Goal: Task Accomplishment & Management: Manage account settings

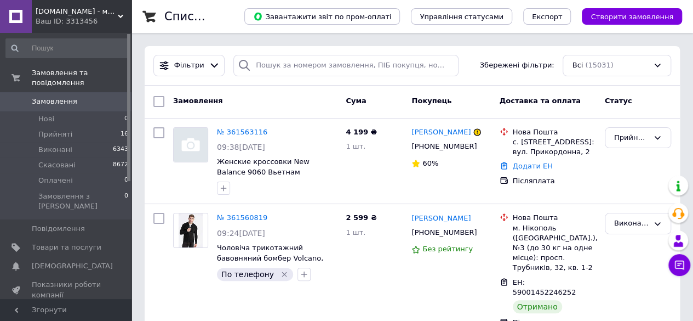
scroll to position [167, 0]
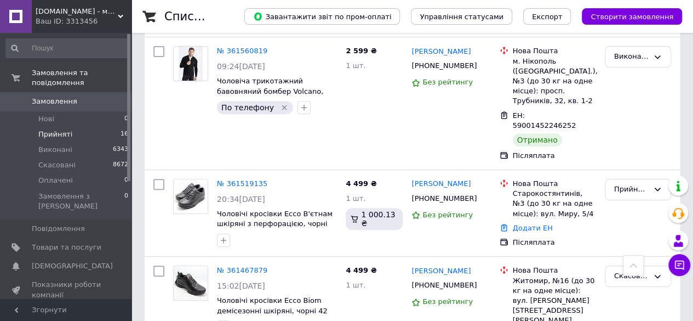
click at [76, 130] on li "Прийняті 16" at bounding box center [67, 134] width 135 height 15
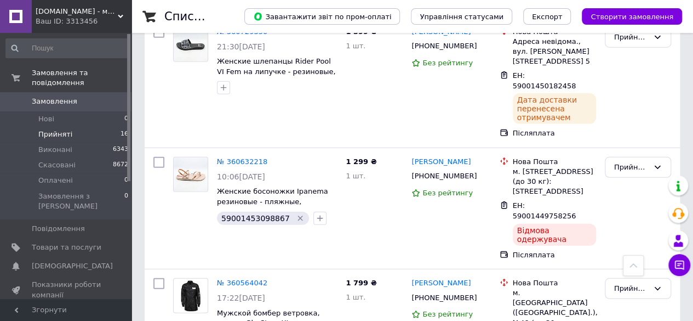
scroll to position [1478, 0]
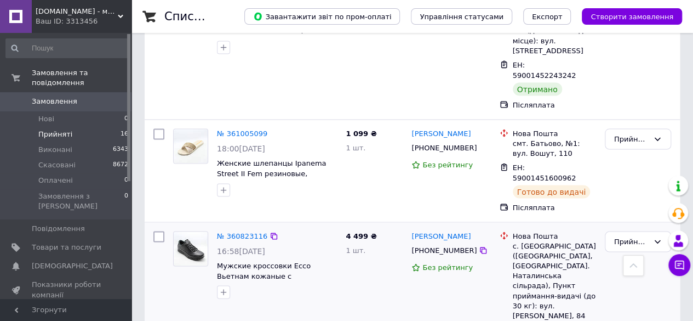
scroll to position [985, 0]
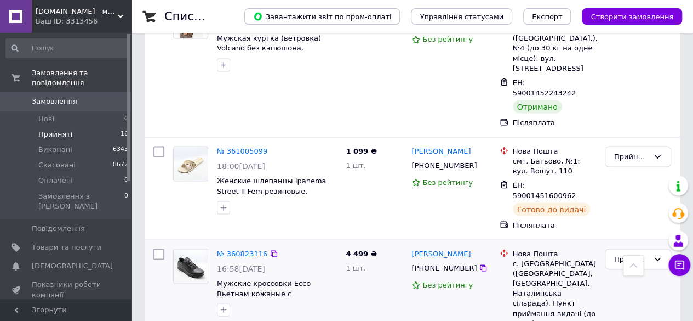
click at [479, 263] on icon at bounding box center [483, 267] width 9 height 9
drag, startPoint x: 598, startPoint y: 171, endPoint x: 513, endPoint y: 175, distance: 85.6
click at [513, 244] on div "Нова Пошта с. Петрівка (Харківська обл., Красноградський р-н. Наталинська сільр…" at bounding box center [547, 320] width 105 height 153
copy div "Пункт приймання-видачі"
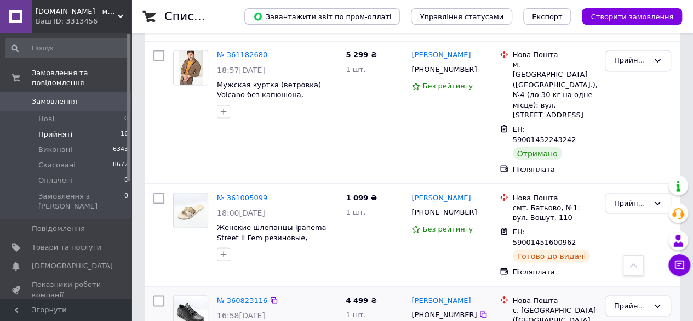
scroll to position [821, 0]
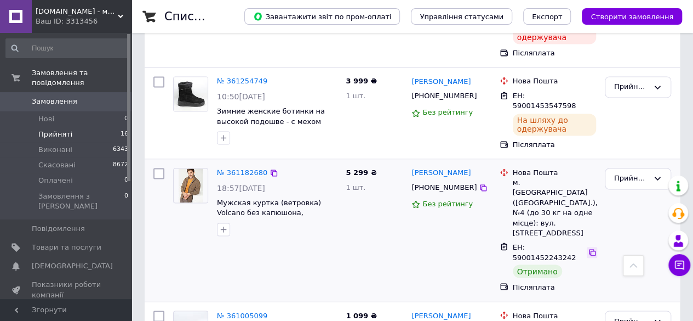
click at [588, 248] on icon at bounding box center [592, 252] width 9 height 9
click at [654, 168] on div "Прийнято" at bounding box center [638, 178] width 66 height 21
click at [639, 191] on li "Виконано" at bounding box center [637, 201] width 65 height 20
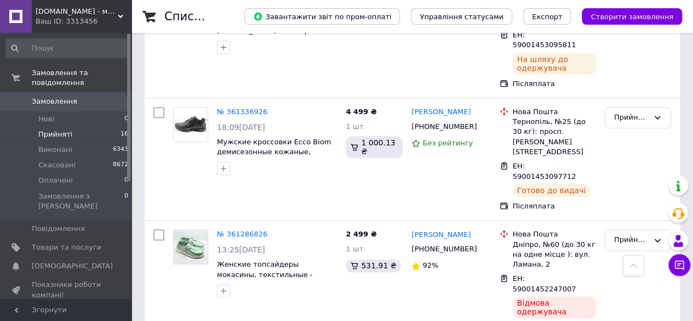
scroll to position [656, 0]
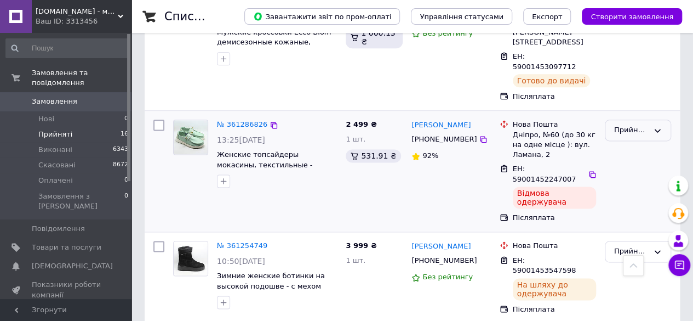
click at [640, 124] on div "Прийнято" at bounding box center [631, 130] width 35 height 12
click at [631, 163] on li "Скасовано" at bounding box center [637, 173] width 65 height 20
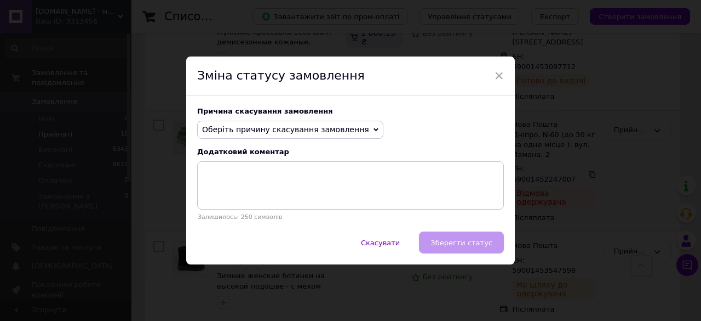
click at [254, 128] on span "Оберіть причину скасування замовлення" at bounding box center [285, 129] width 167 height 9
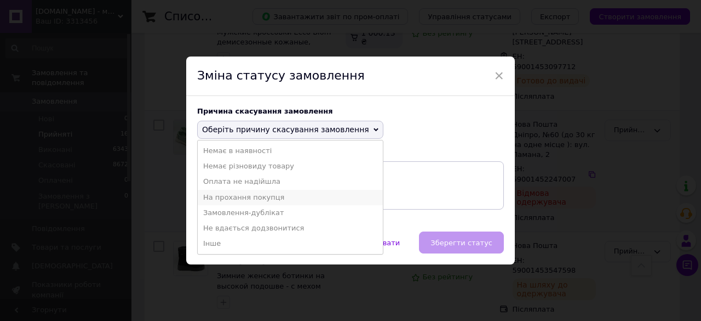
click at [240, 200] on li "На прохання покупця" at bounding box center [290, 197] width 185 height 15
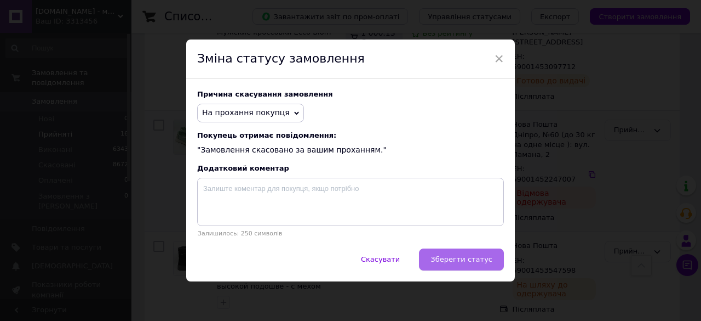
click at [457, 263] on span "Зберегти статус" at bounding box center [462, 259] width 62 height 8
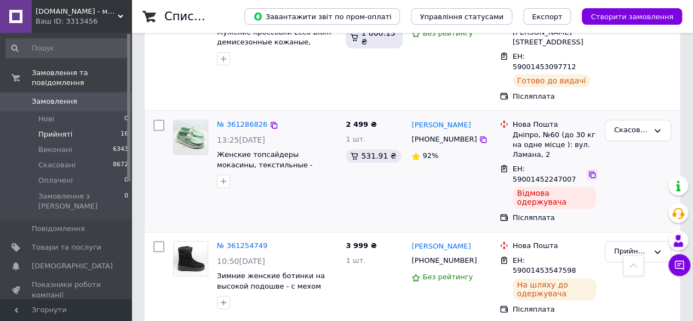
click at [589, 171] on icon at bounding box center [592, 174] width 7 height 7
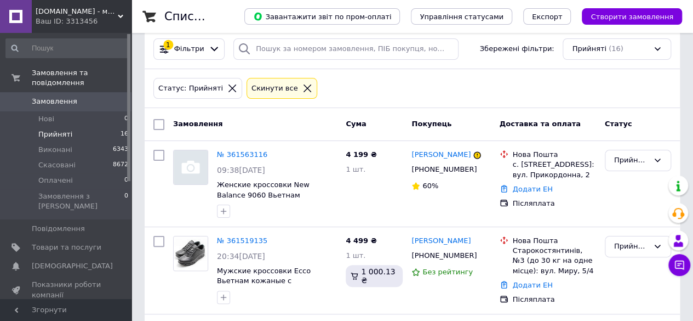
scroll to position [0, 0]
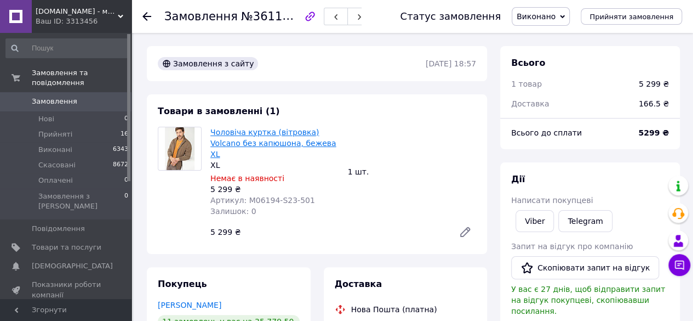
click at [230, 131] on link "Чоловіча куртка (вітровка) Volcano без капюшона, бежева XL" at bounding box center [273, 143] width 126 height 31
